Goal: Information Seeking & Learning: Understand process/instructions

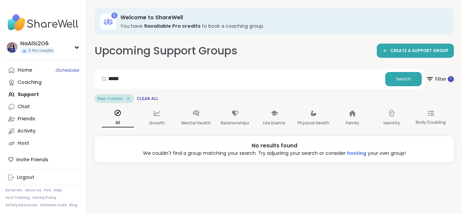
click at [120, 78] on input "*****" at bounding box center [239, 79] width 285 height 14
click at [27, 143] on div "Host" at bounding box center [24, 143] width 12 height 7
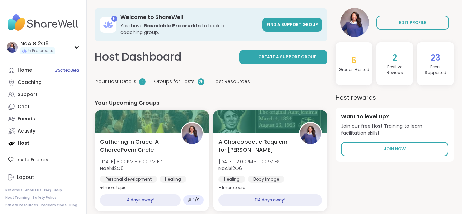
click at [239, 78] on span "Host Resources" at bounding box center [232, 81] width 38 height 7
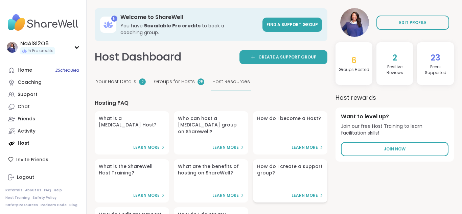
click at [305, 163] on h4 "How do I create a support group?" at bounding box center [290, 169] width 66 height 13
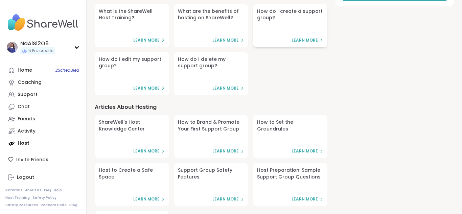
scroll to position [156, 0]
click at [226, 85] on span "Learn More" at bounding box center [226, 88] width 26 height 6
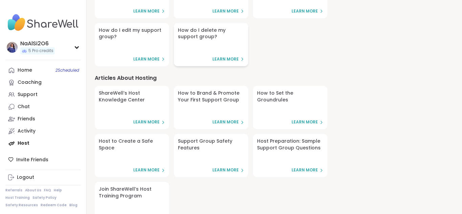
scroll to position [207, 0]
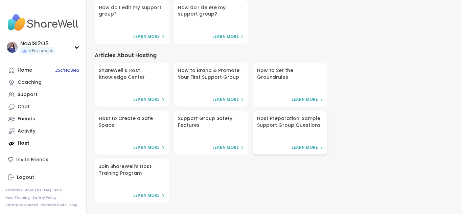
click at [301, 145] on span "Learn More" at bounding box center [305, 148] width 26 height 6
click at [134, 115] on h4 "Host to Create a Safe Space" at bounding box center [132, 121] width 66 height 13
click at [148, 123] on link "Host to Create a Safe Space Learn More" at bounding box center [132, 132] width 74 height 43
click at [29, 74] on link "Home 2 Scheduled" at bounding box center [42, 70] width 75 height 12
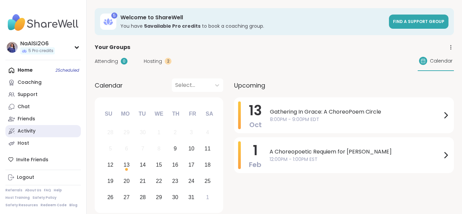
click at [32, 133] on div "Activity" at bounding box center [27, 131] width 18 height 7
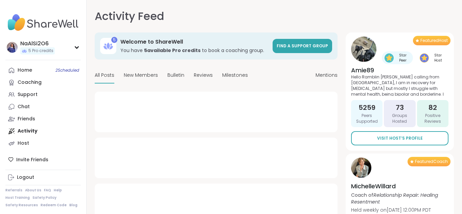
type textarea "*"
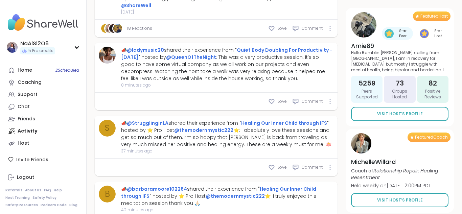
scroll to position [253, 0]
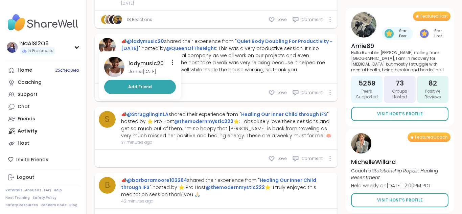
click at [110, 46] on img at bounding box center [107, 46] width 17 height 17
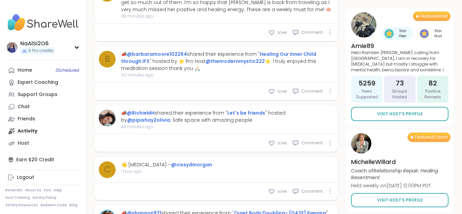
scroll to position [387, 0]
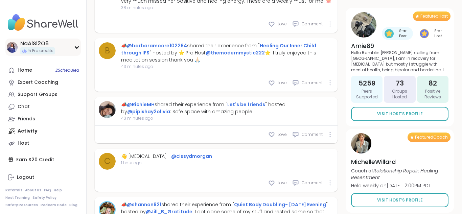
click at [39, 44] on div "NaAlSi2O6" at bounding box center [37, 43] width 35 height 7
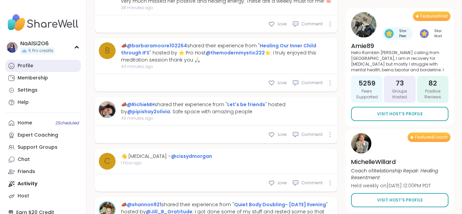
click at [29, 65] on div "Profile" at bounding box center [26, 66] width 16 height 7
